Goal: Transaction & Acquisition: Purchase product/service

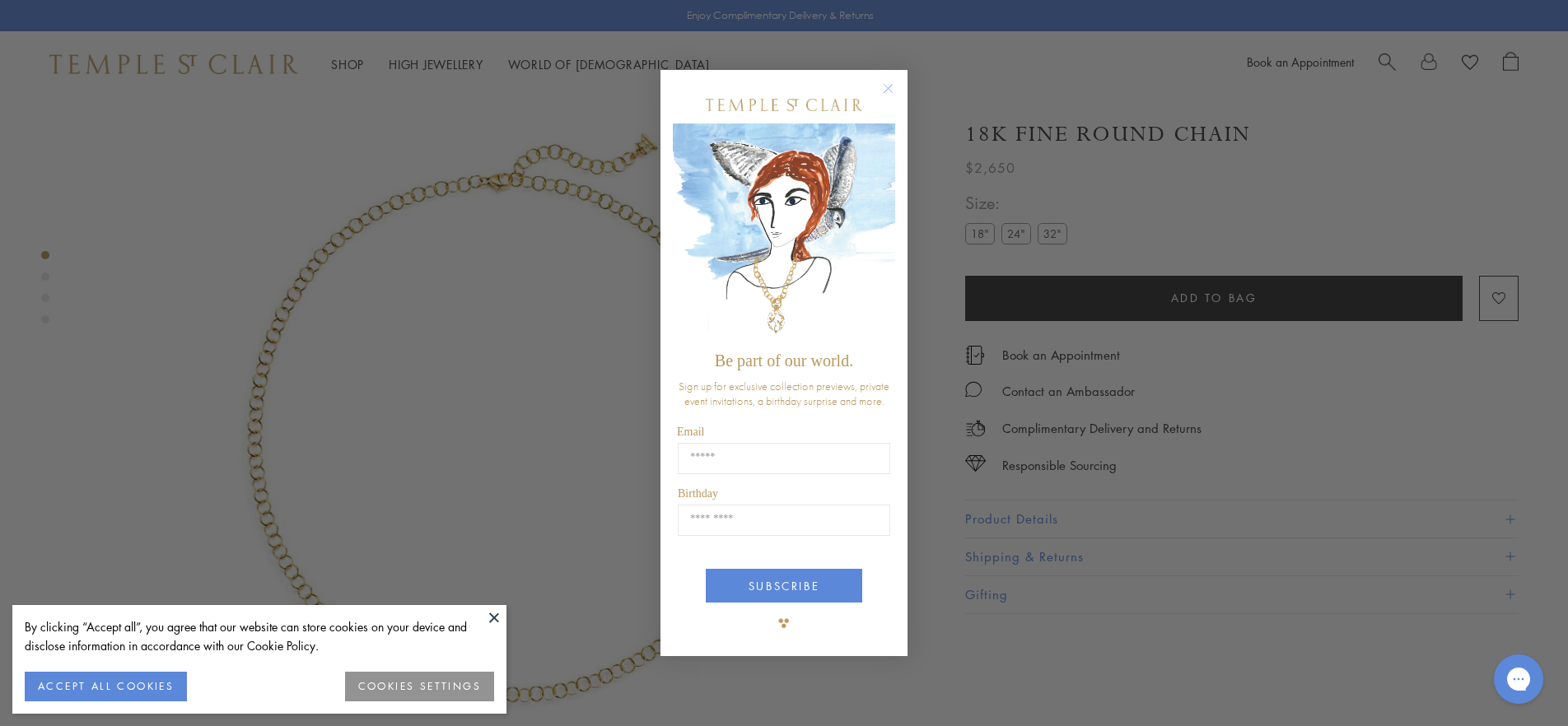
click at [889, 90] on circle "Close dialog" at bounding box center [889, 89] width 20 height 20
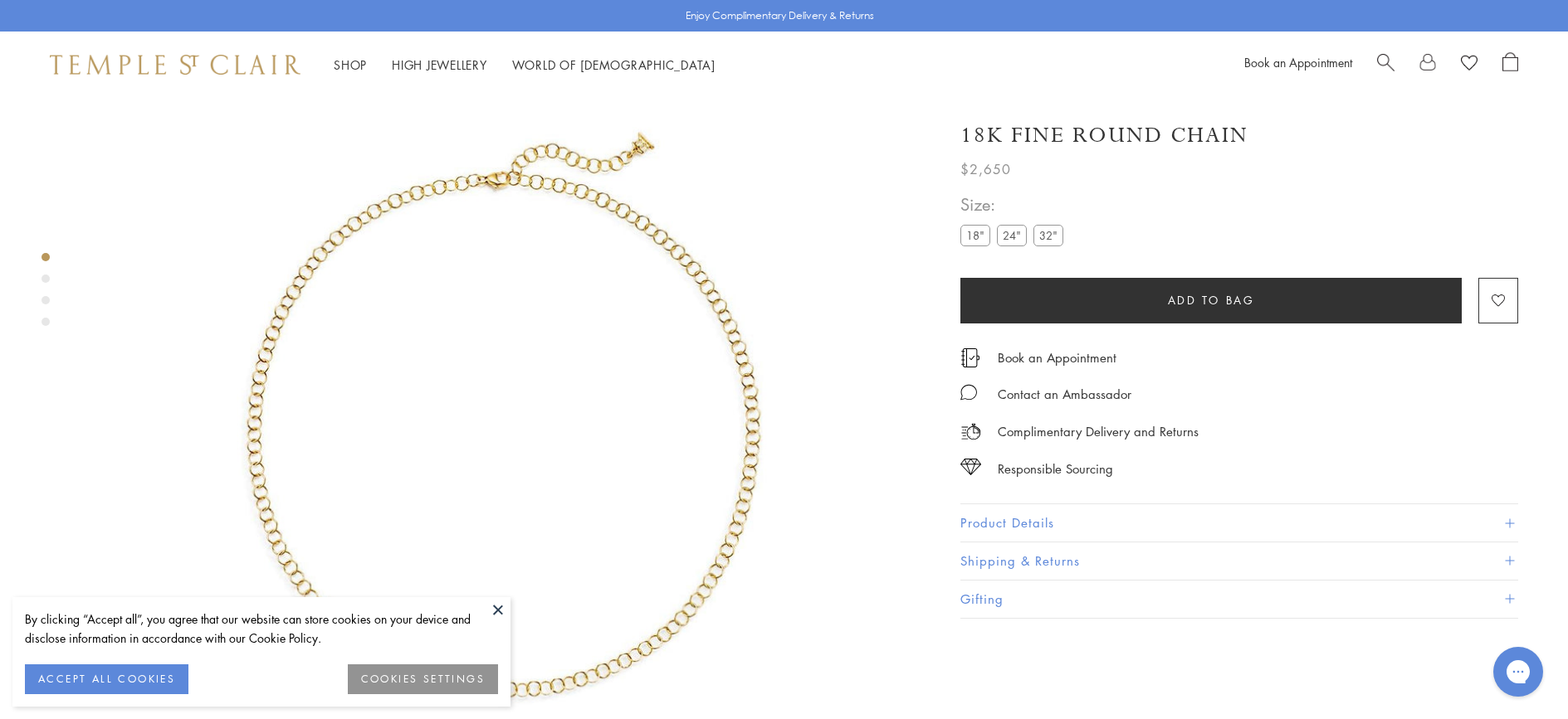
click at [1081, 520] on button "Product Details" at bounding box center [1238, 523] width 558 height 37
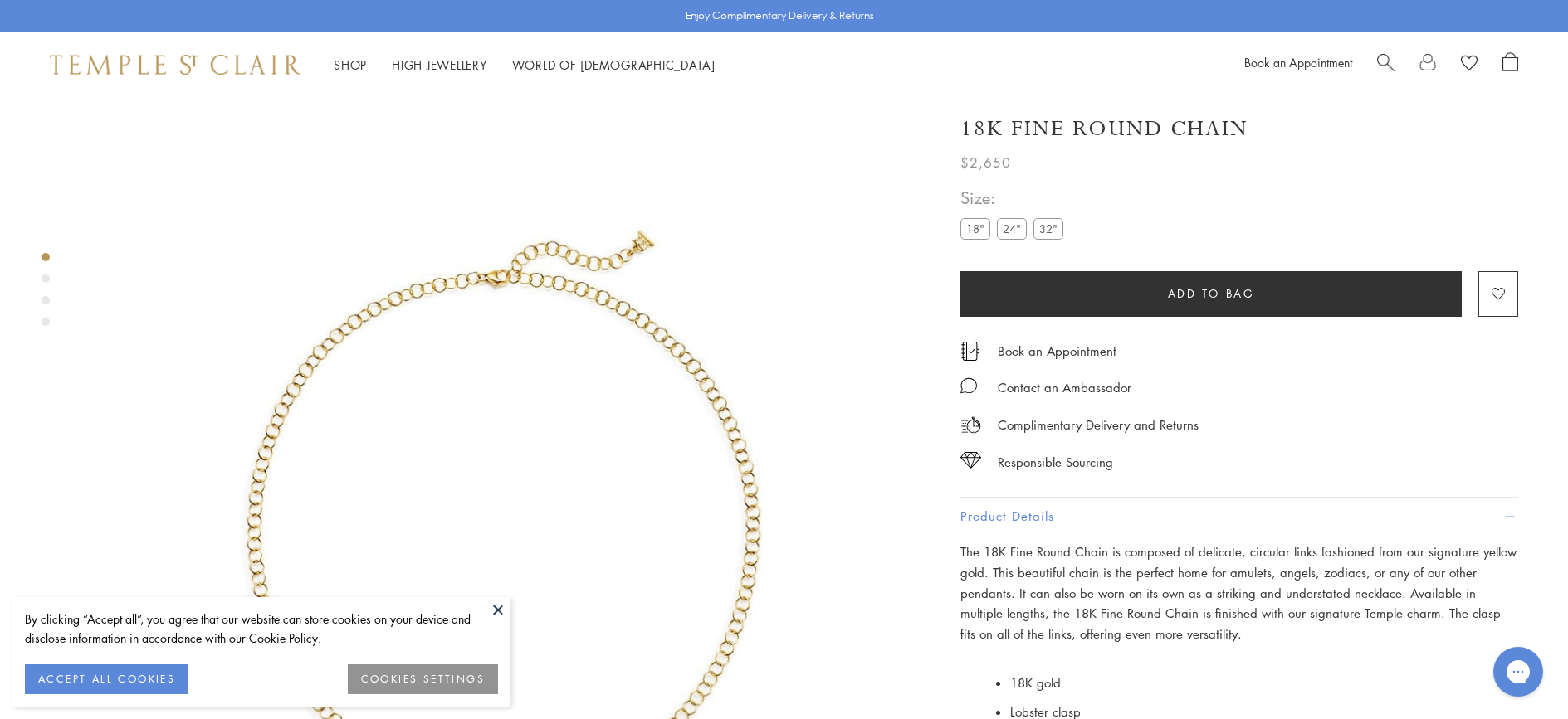
click at [1006, 226] on label "24"" at bounding box center [1011, 228] width 30 height 21
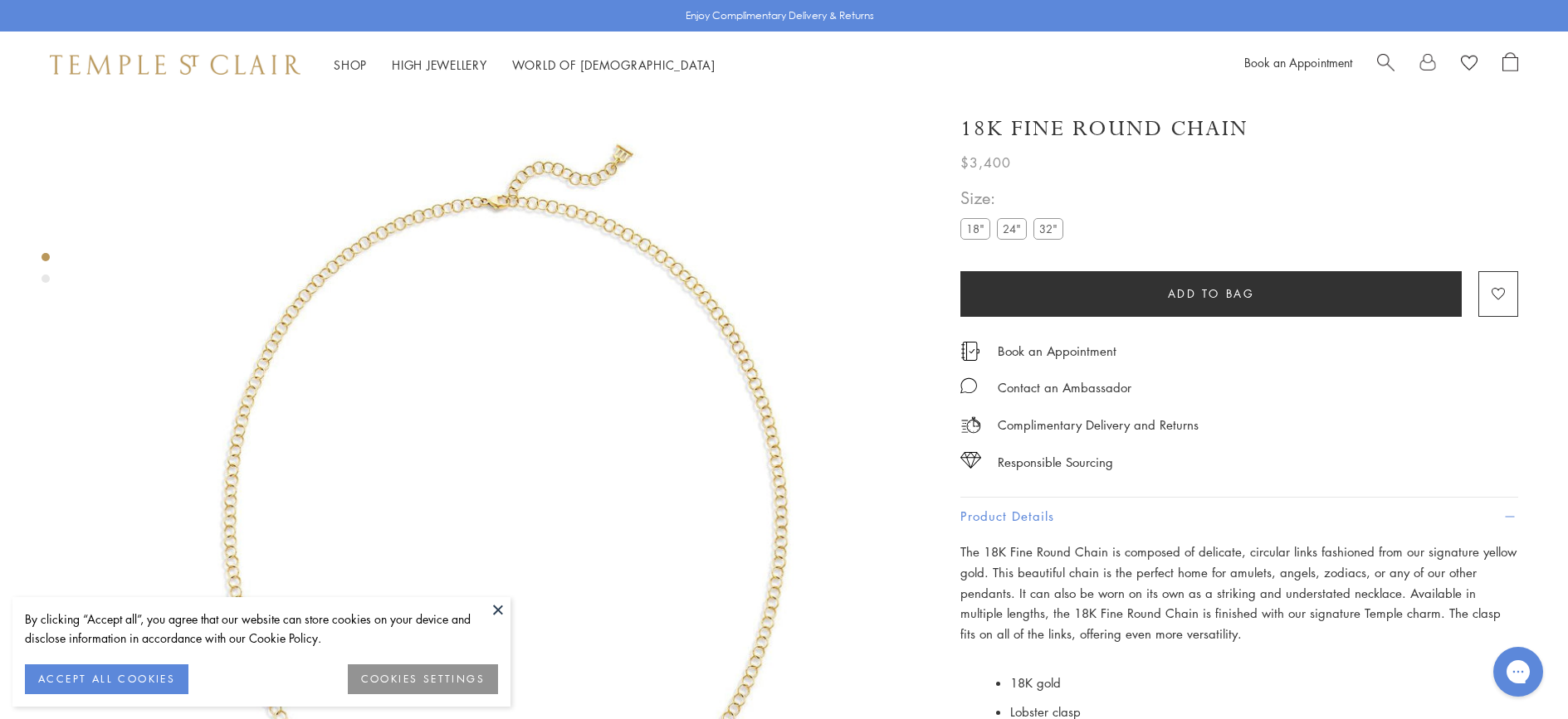
click at [978, 229] on label "18"" at bounding box center [975, 228] width 30 height 21
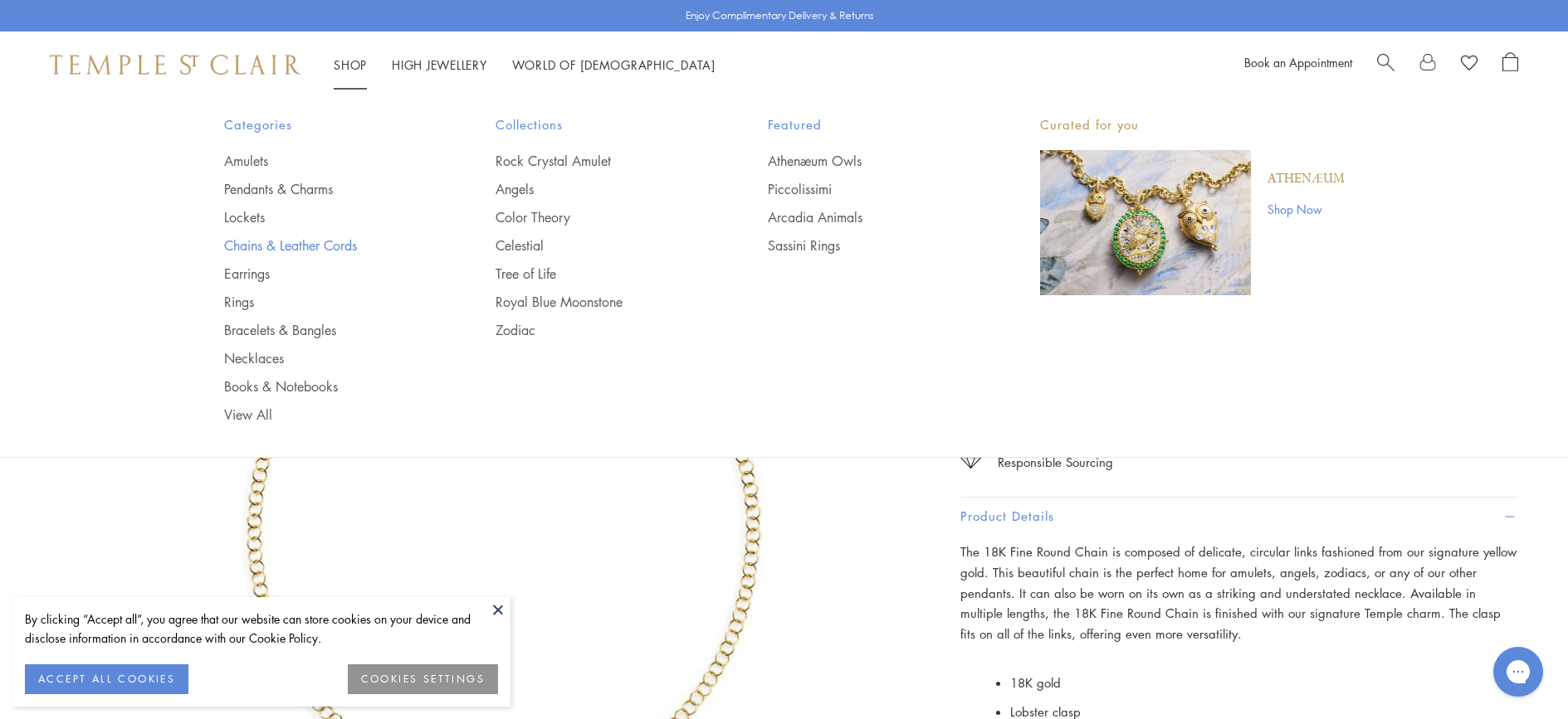
click at [309, 246] on link "Chains & Leather Cords" at bounding box center [327, 246] width 206 height 19
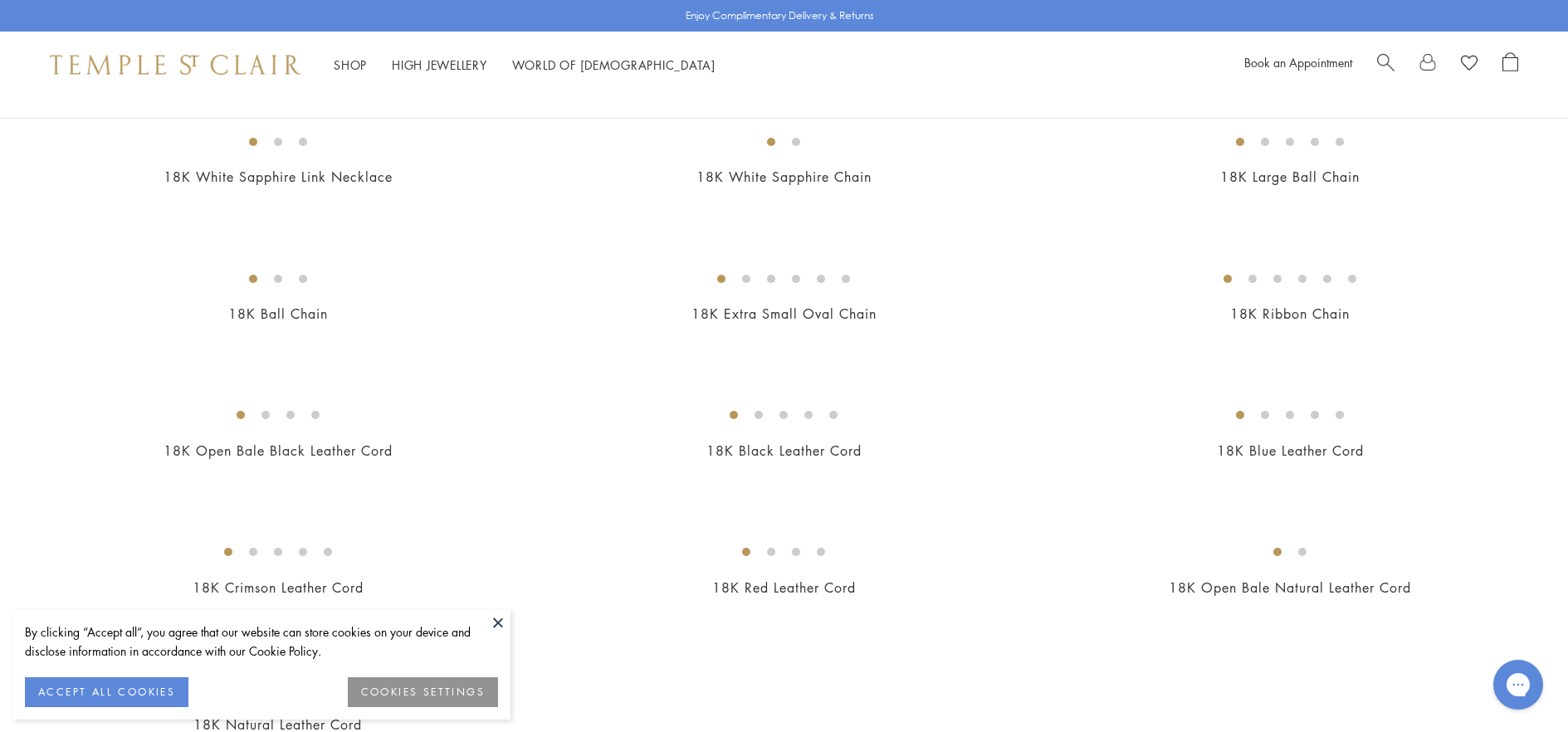
click at [496, 621] on button at bounding box center [497, 622] width 25 height 25
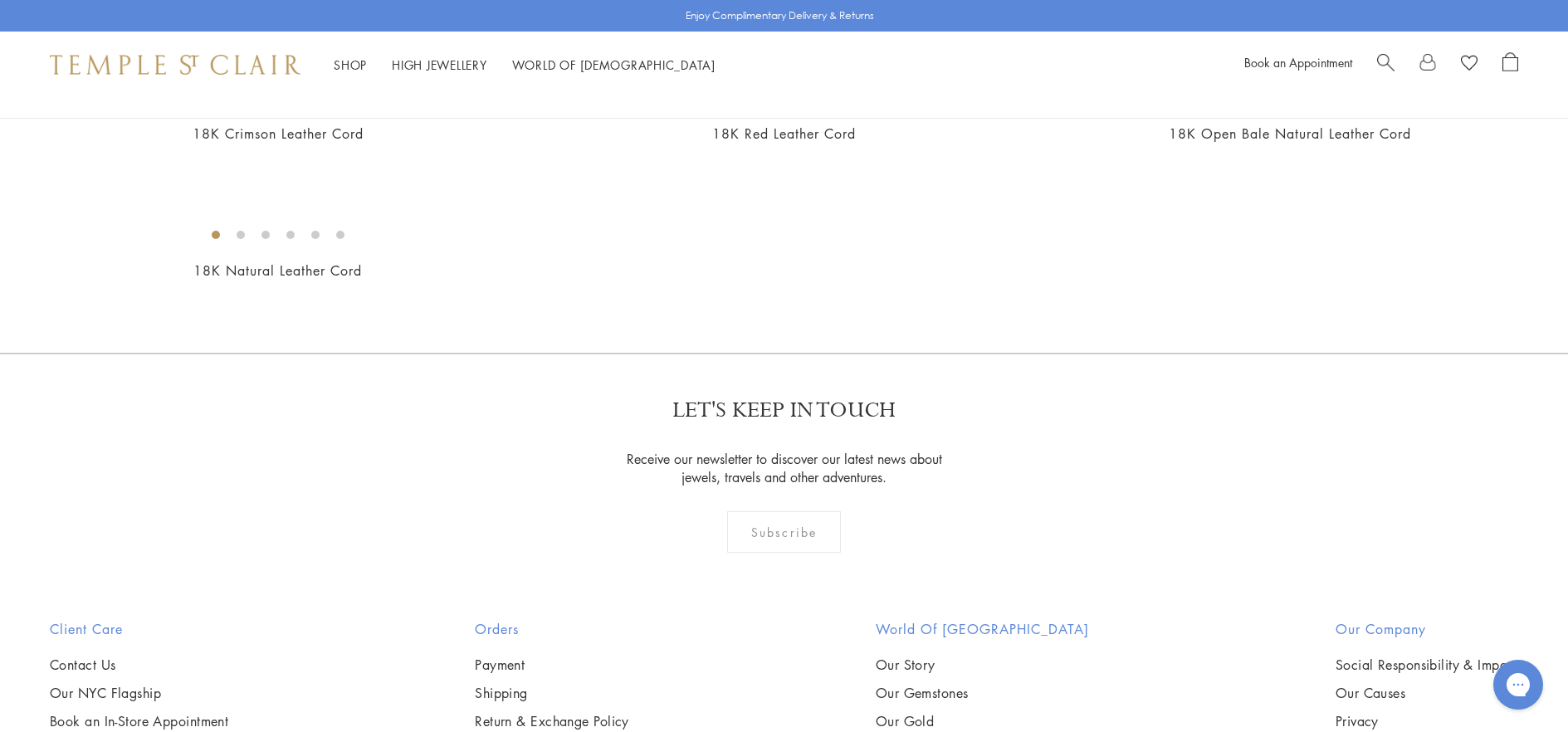
scroll to position [1393, 0]
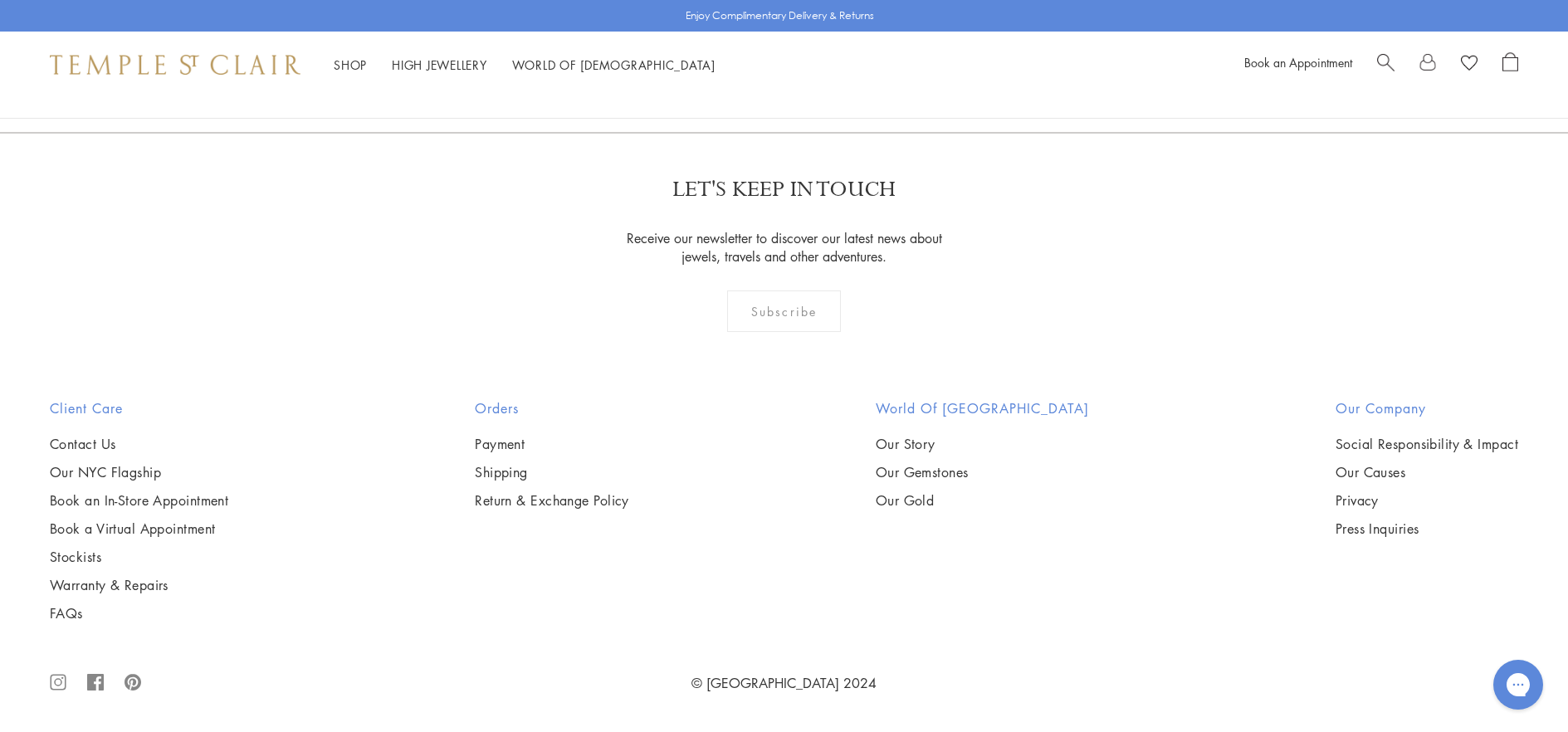
click at [0, 0] on img at bounding box center [0, 0] width 0 height 0
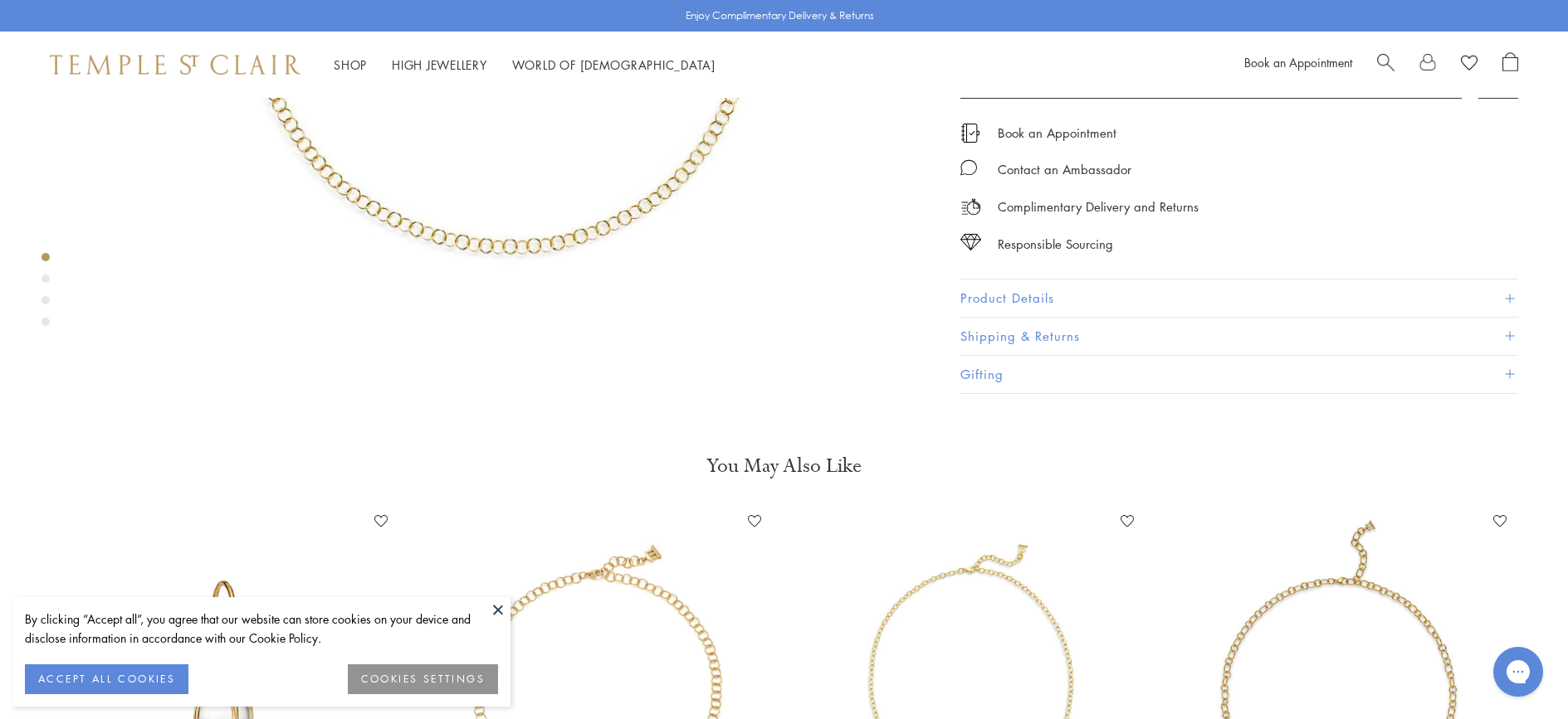
scroll to position [194, 0]
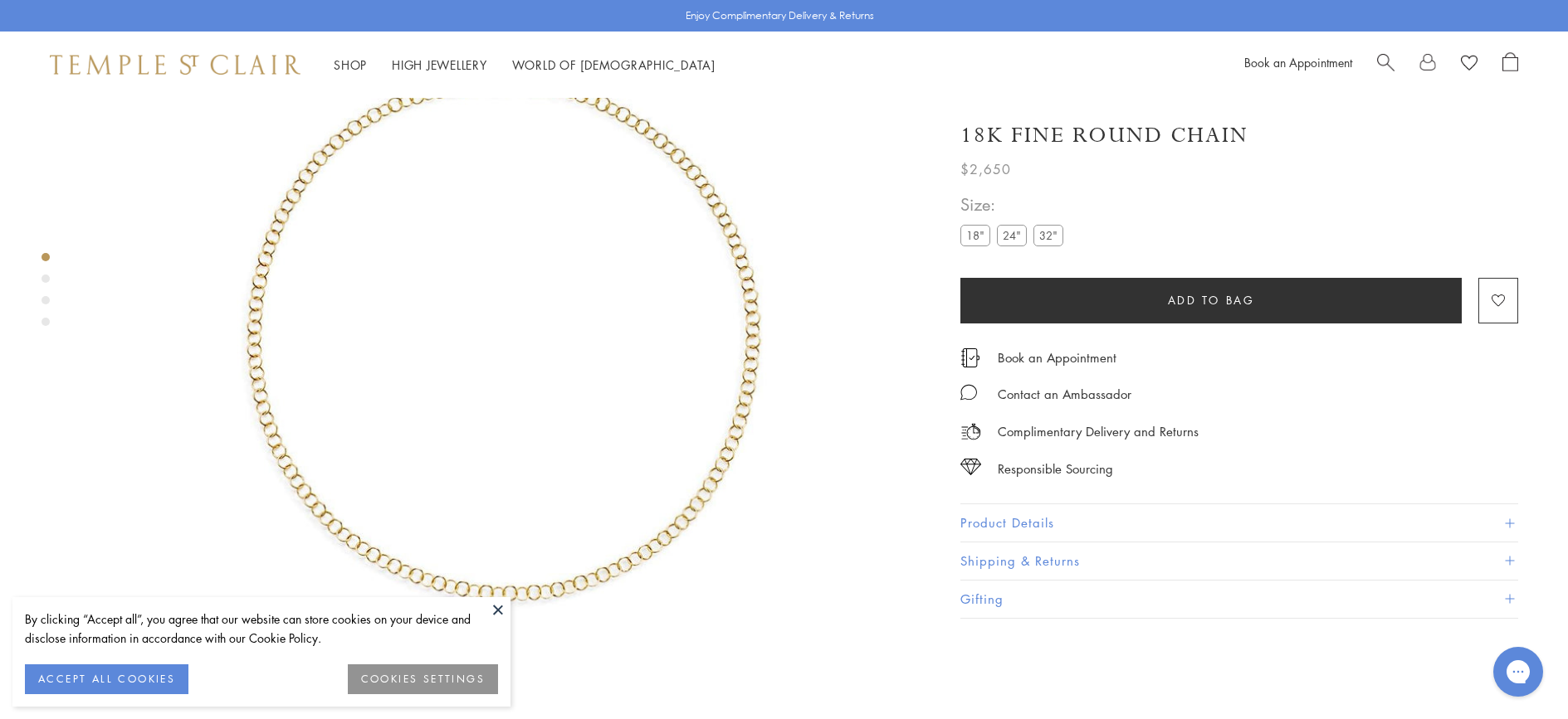
click at [1009, 232] on label "24"" at bounding box center [1011, 235] width 30 height 21
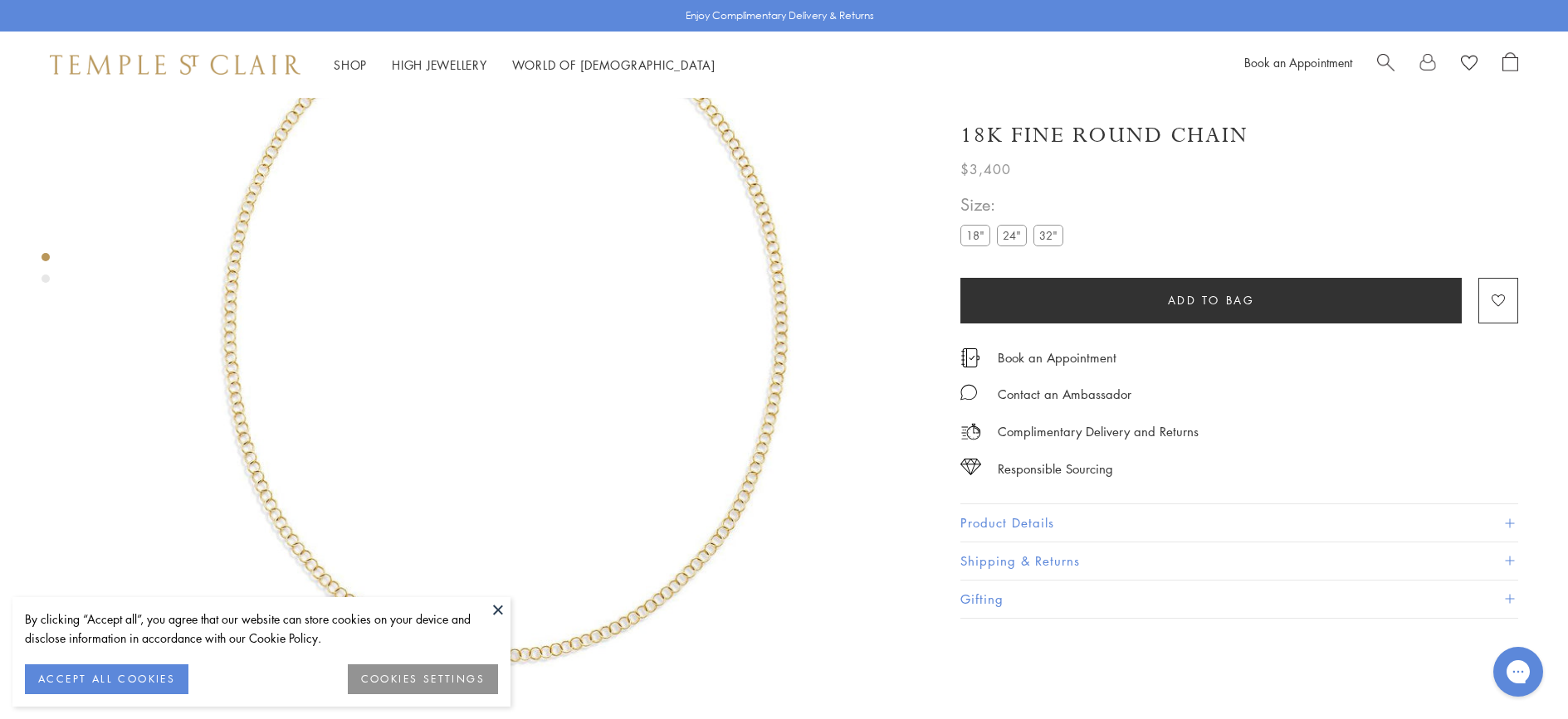
scroll to position [98, 0]
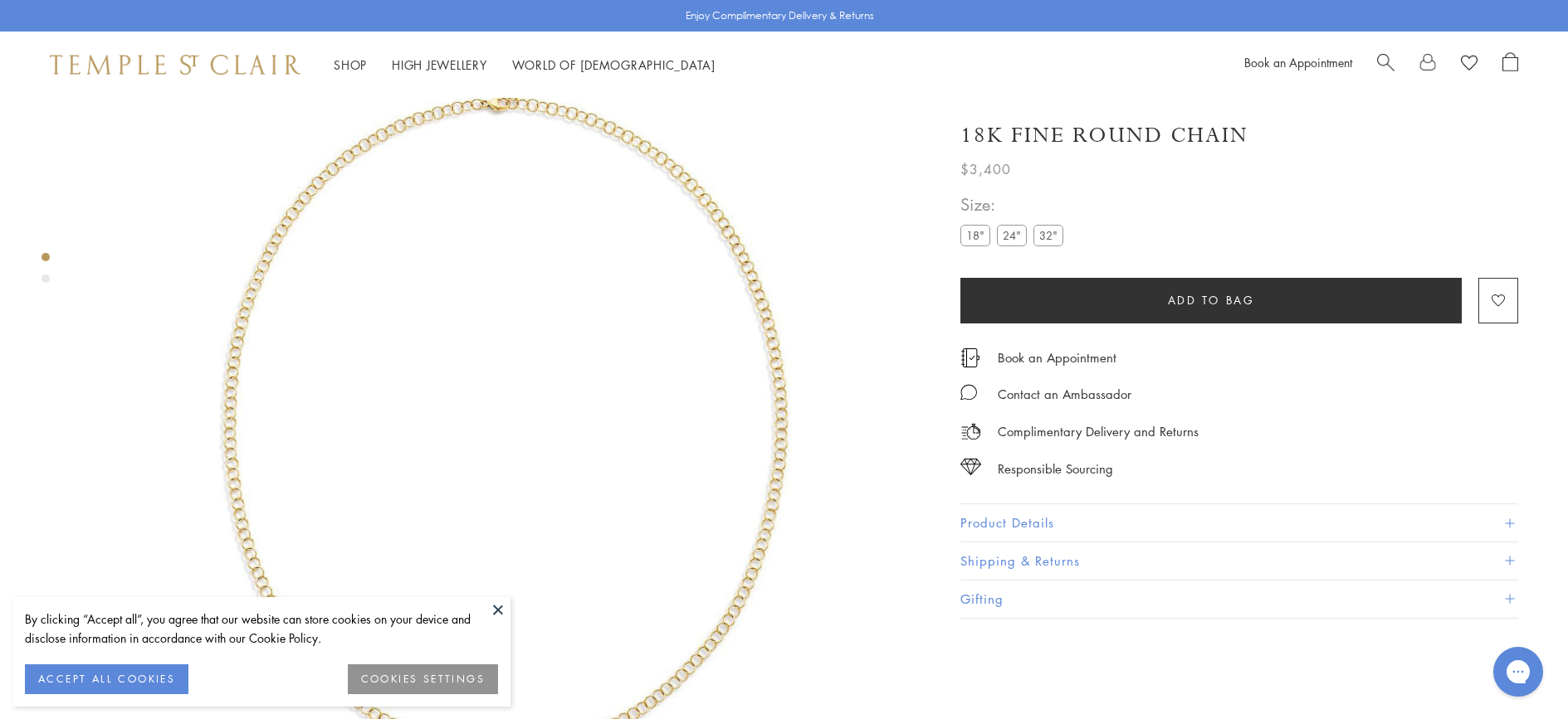
click at [46, 277] on div "Product gallery navigation" at bounding box center [45, 278] width 8 height 8
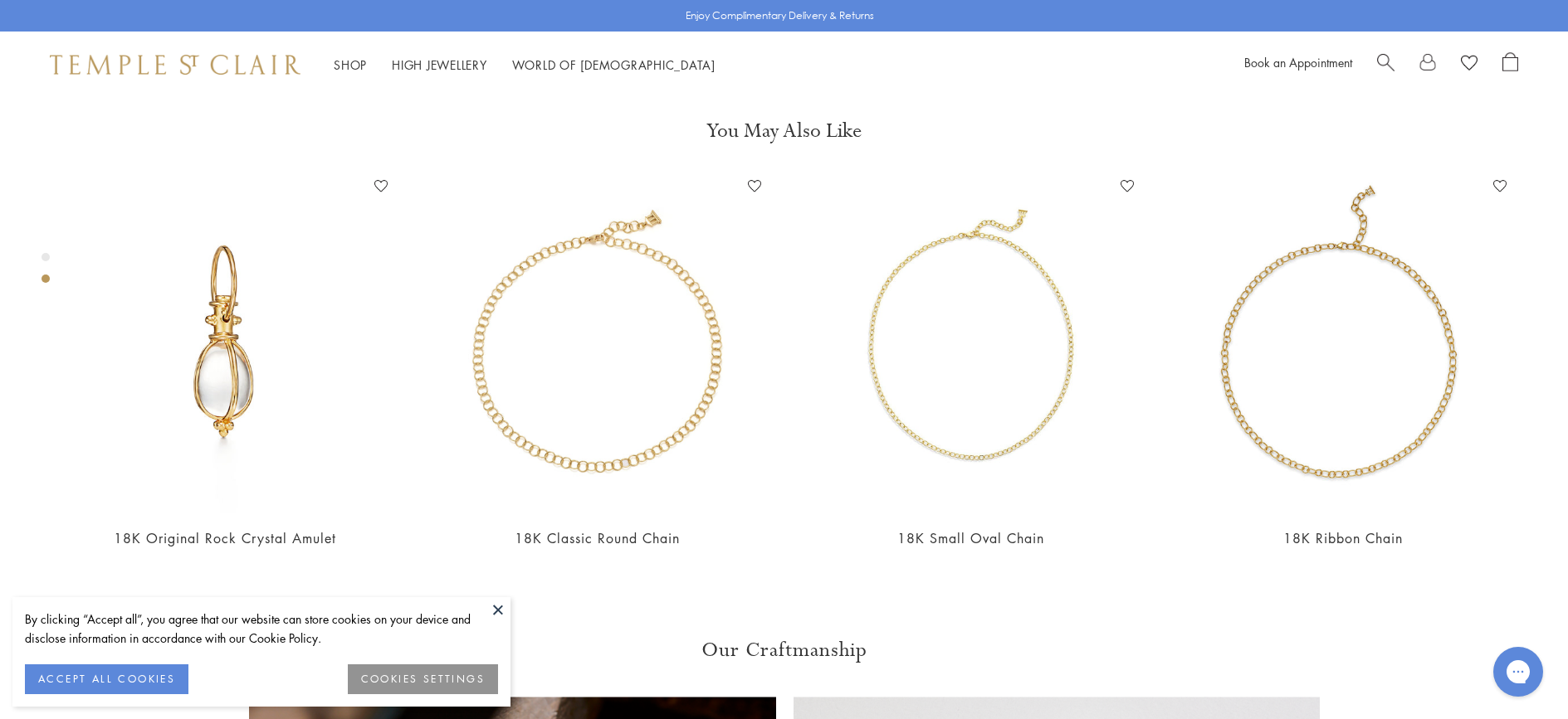
scroll to position [899, 0]
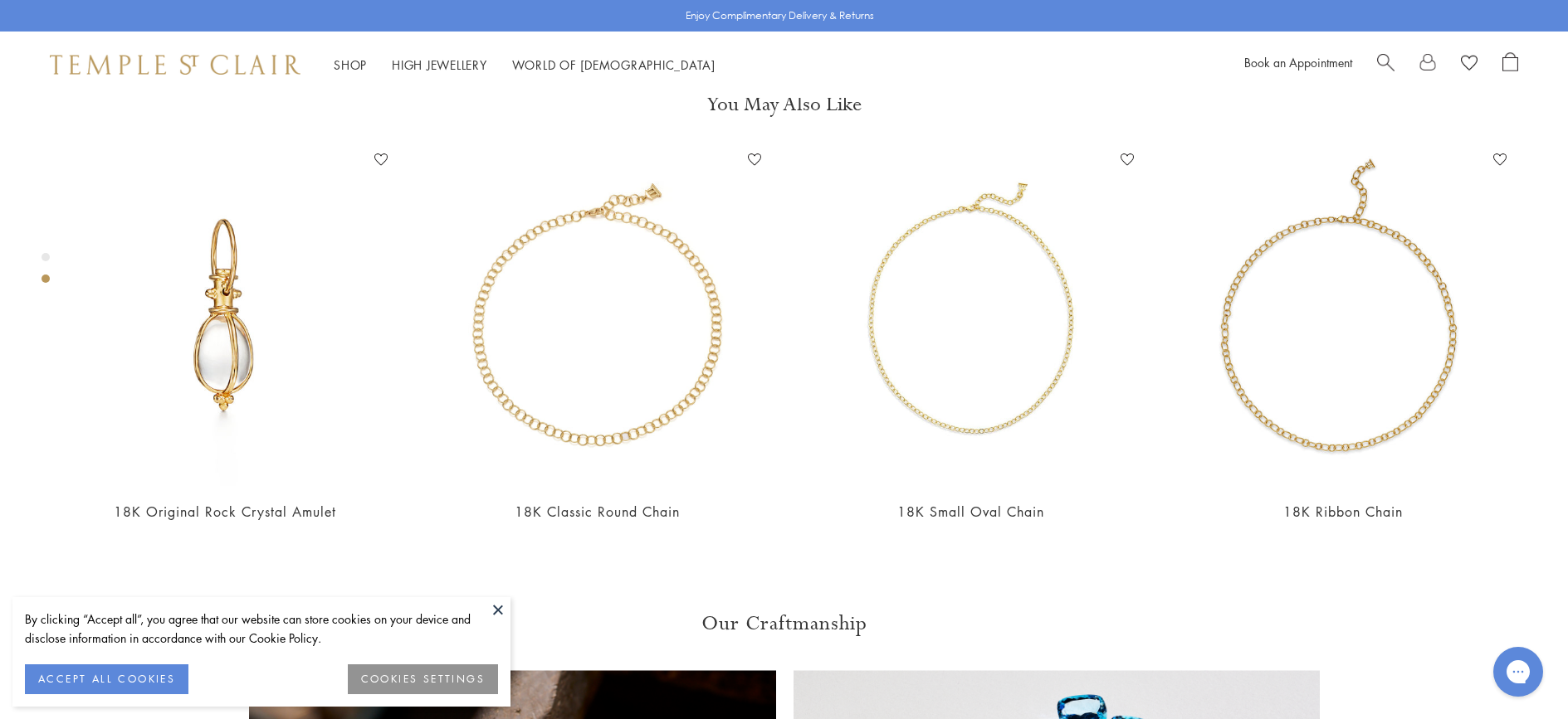
click at [496, 605] on button at bounding box center [497, 610] width 25 height 25
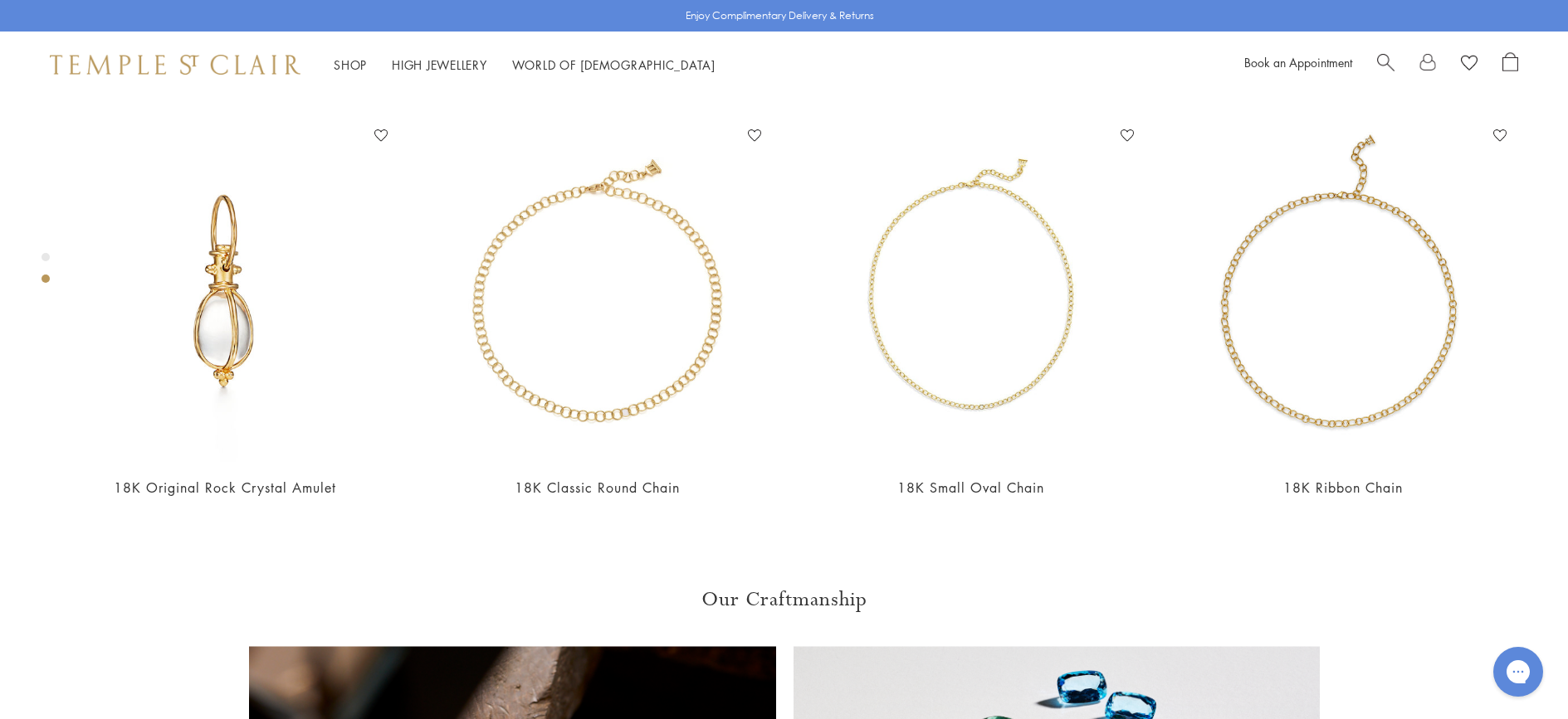
scroll to position [997, 0]
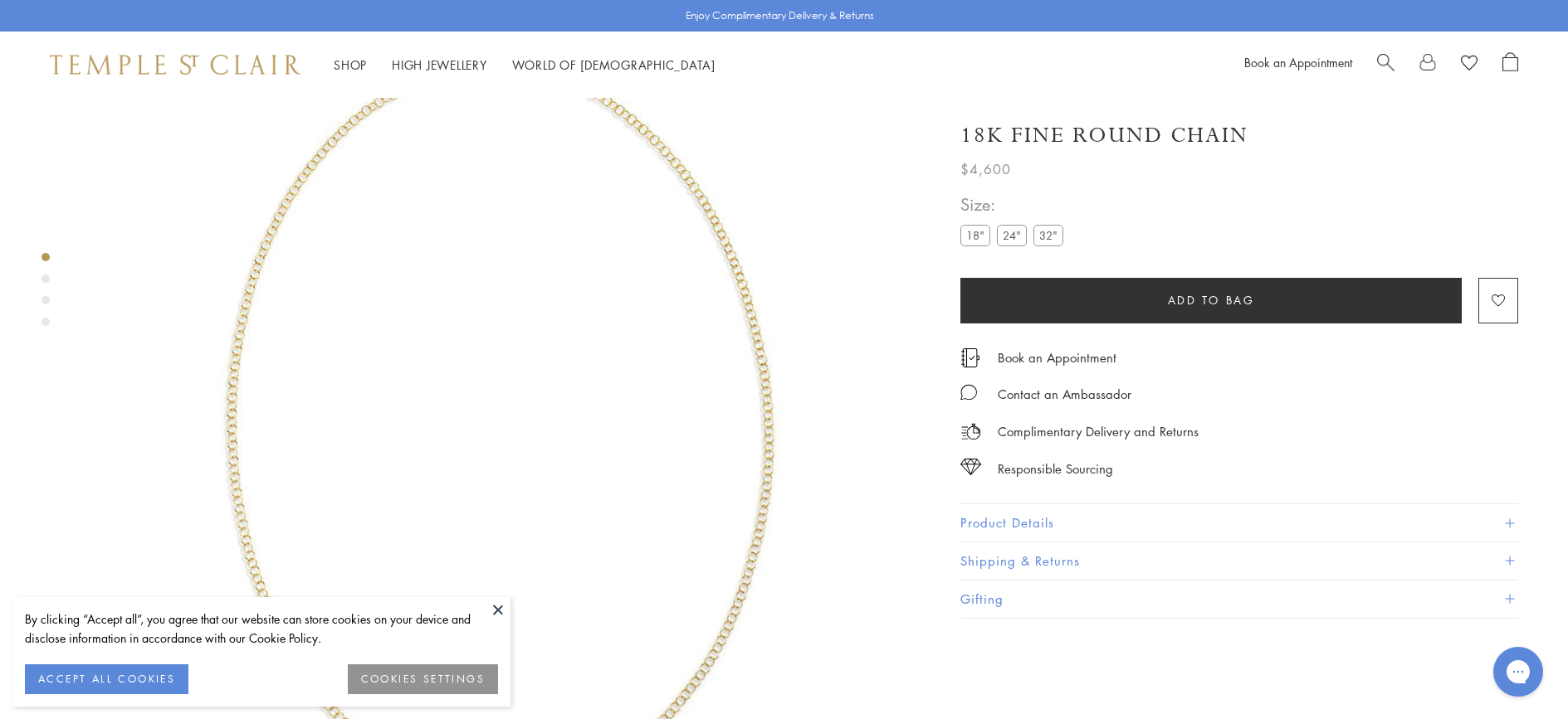
click at [494, 606] on button at bounding box center [497, 610] width 25 height 25
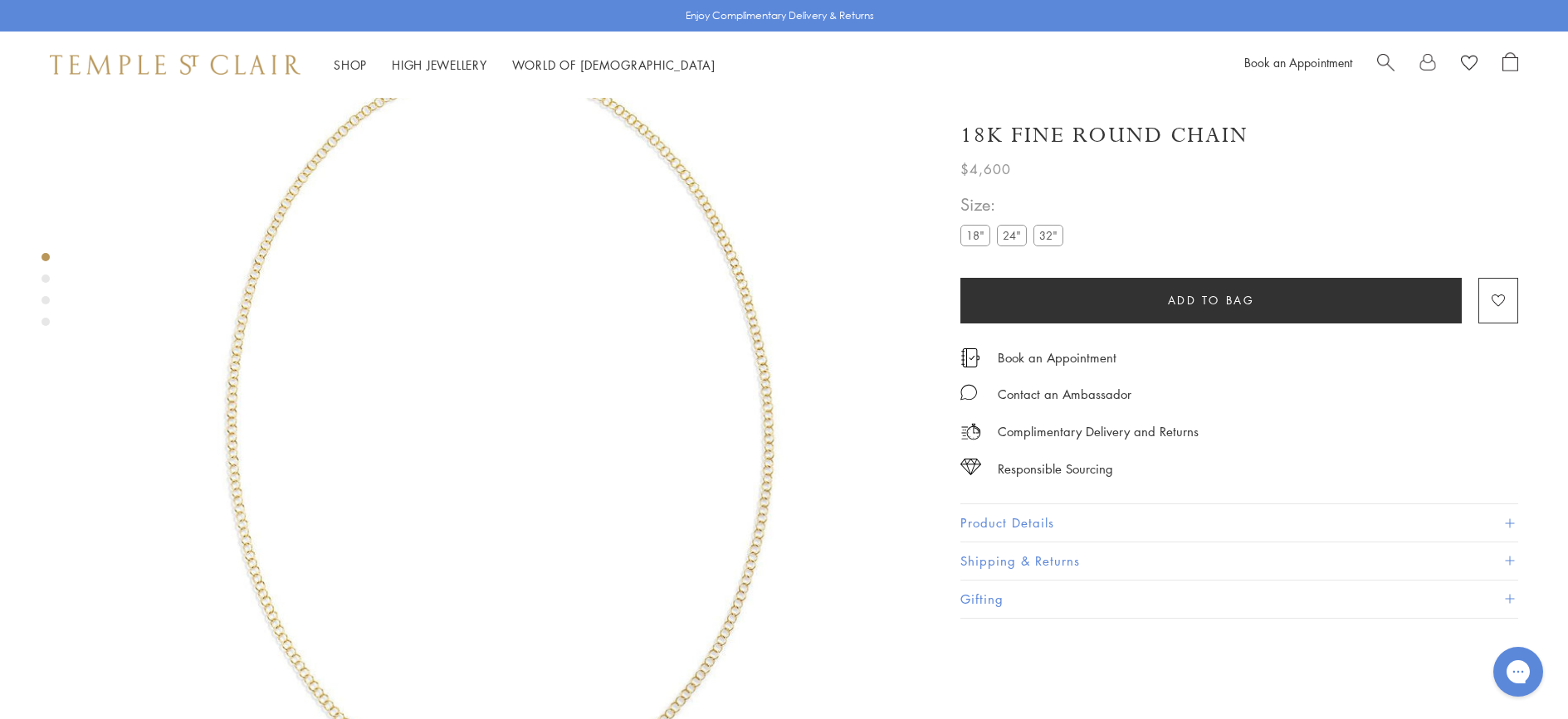
scroll to position [98, 0]
click at [1112, 521] on button "Product Details" at bounding box center [1238, 523] width 558 height 37
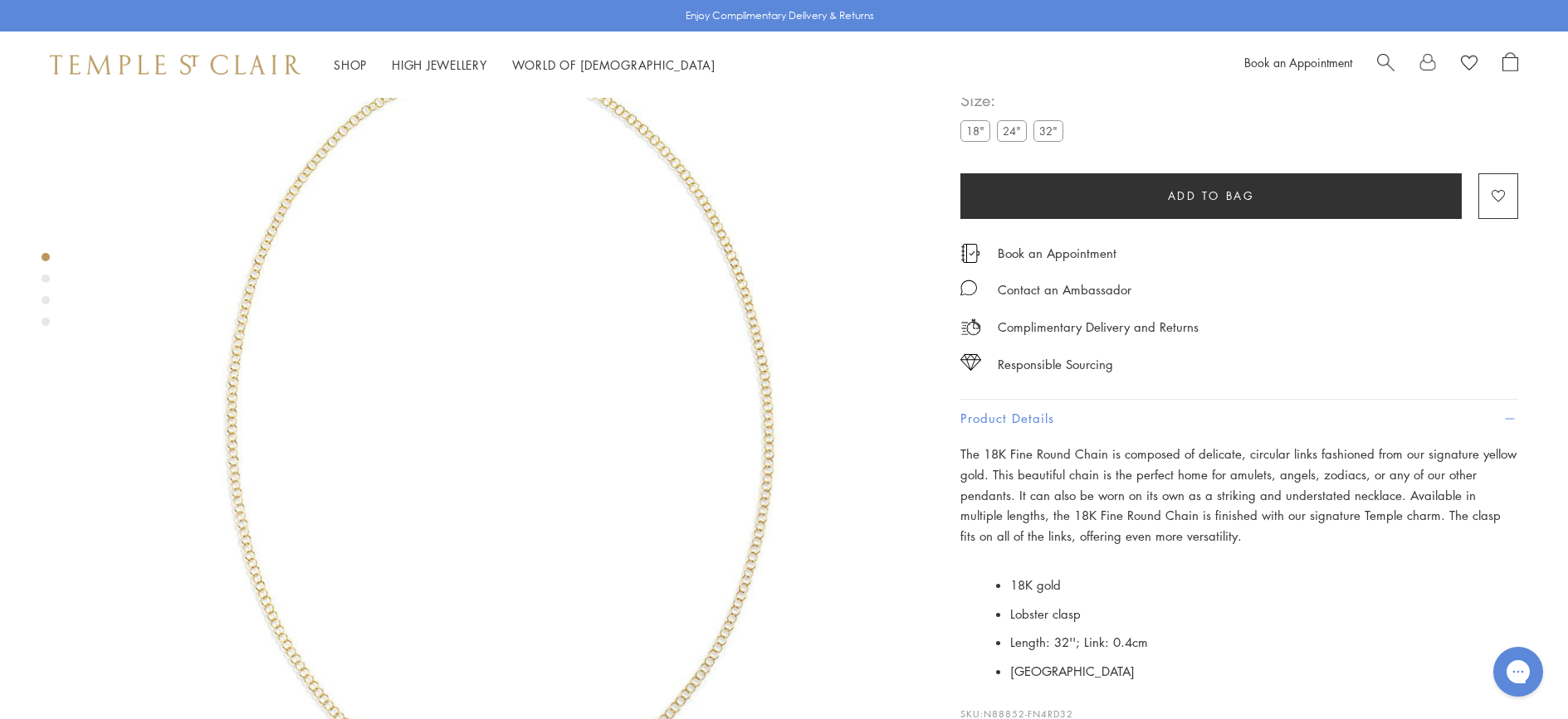
scroll to position [0, 0]
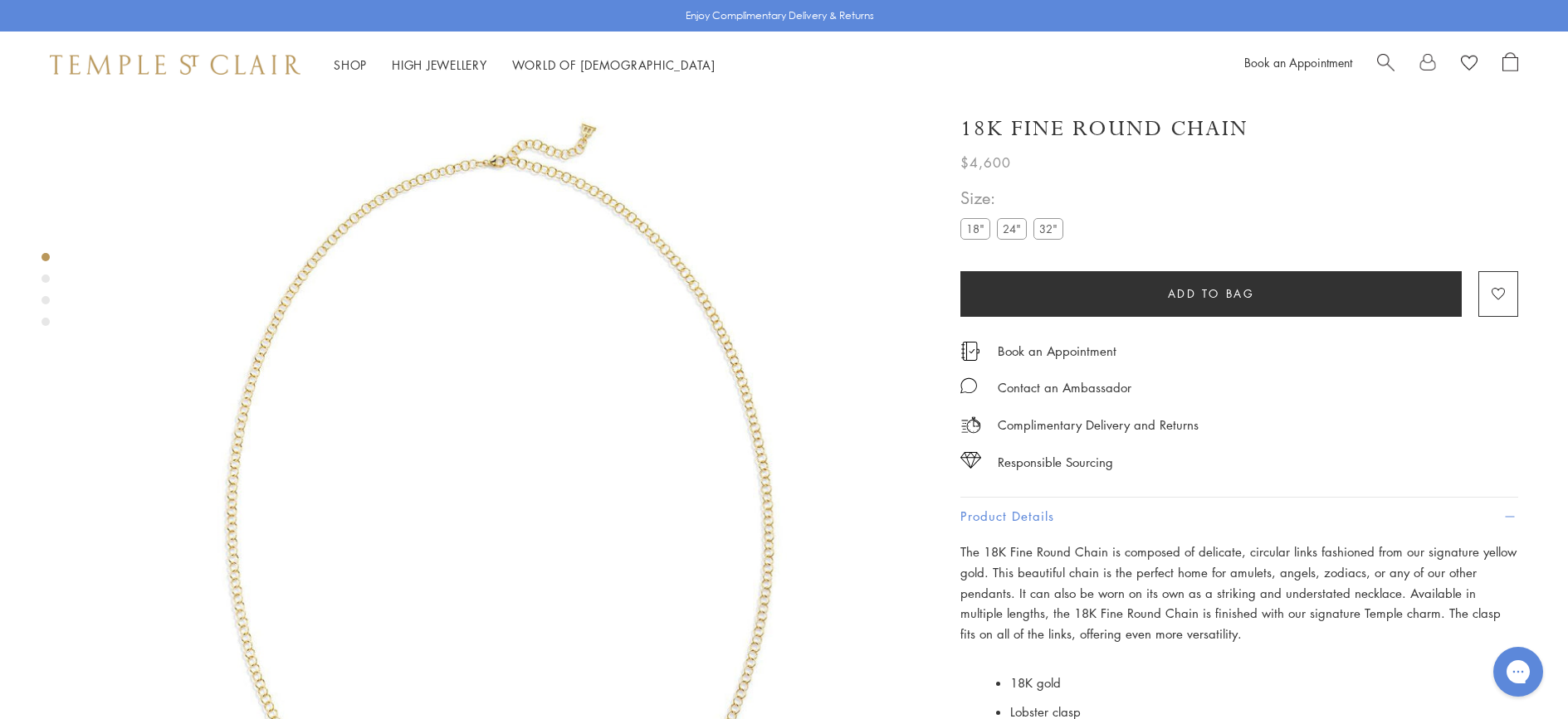
click at [1012, 232] on label "24"" at bounding box center [1011, 228] width 30 height 21
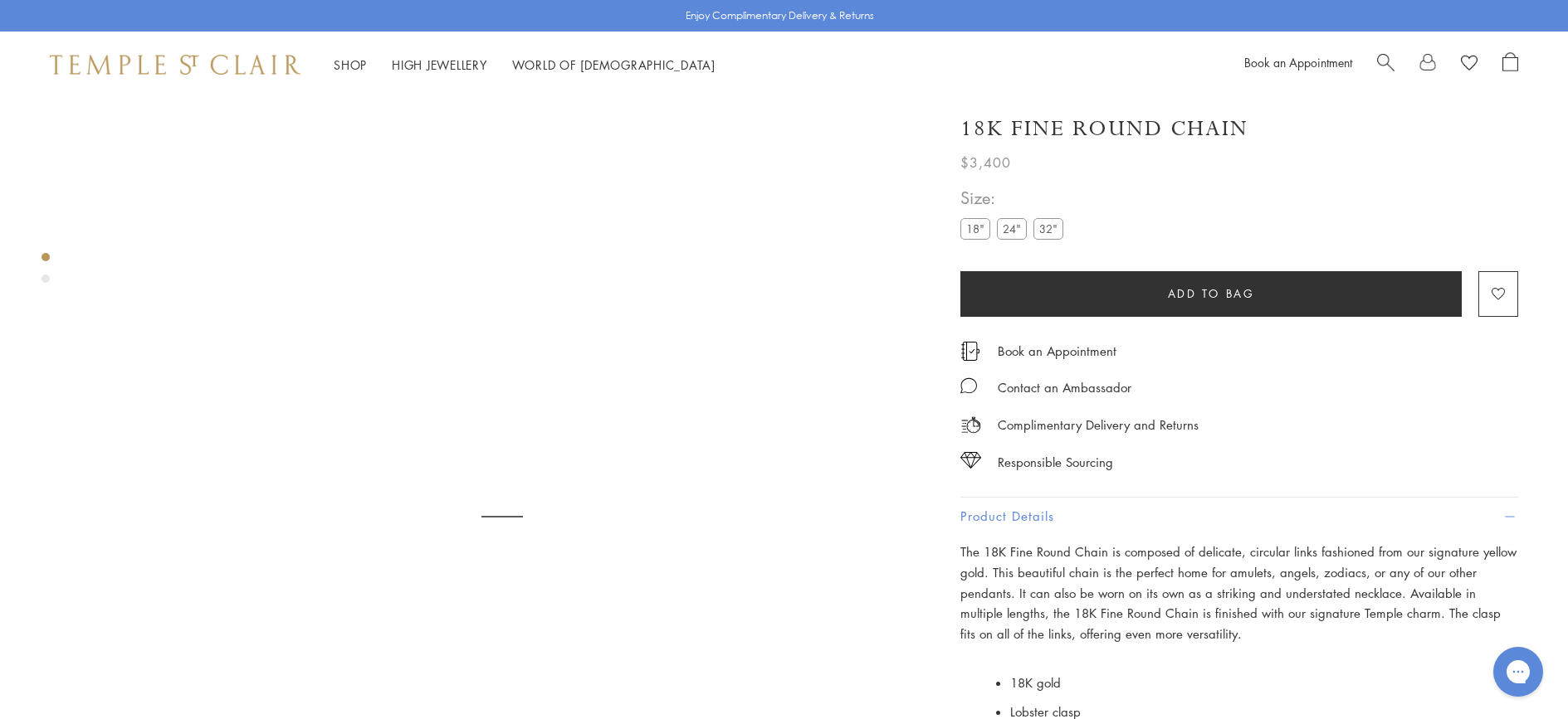
scroll to position [98, 0]
